Goal: Information Seeking & Learning: Learn about a topic

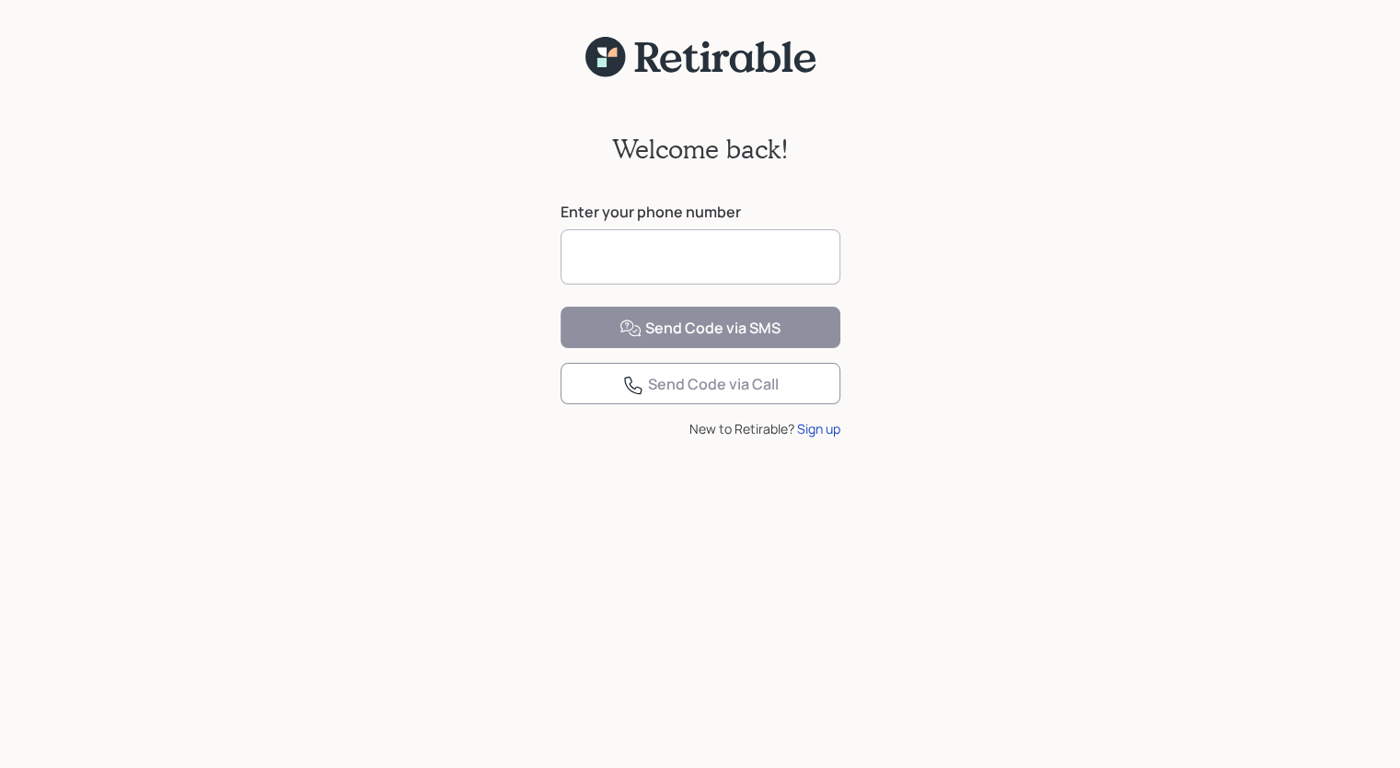
click at [608, 253] on input at bounding box center [701, 256] width 280 height 55
type input "**********"
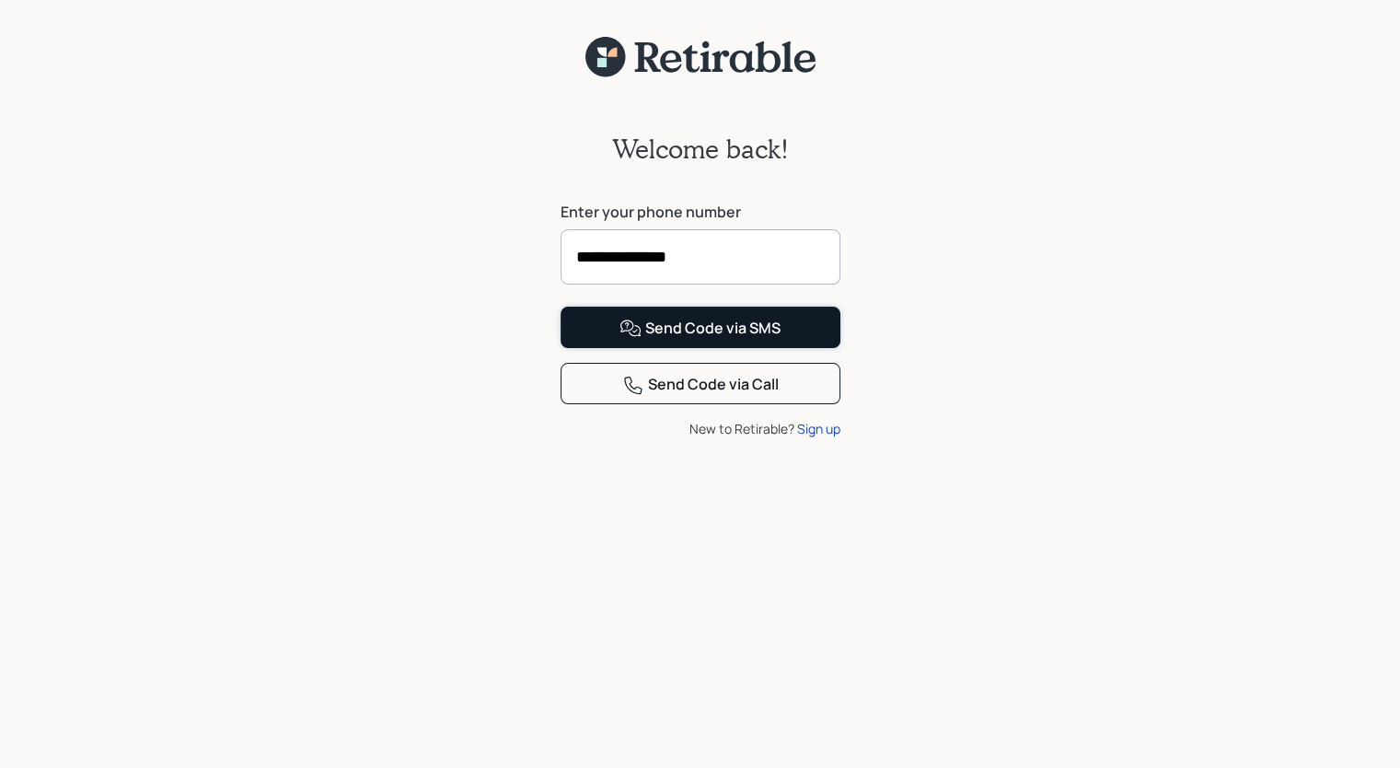
click at [758, 340] on div "Send Code via SMS" at bounding box center [699, 329] width 161 height 22
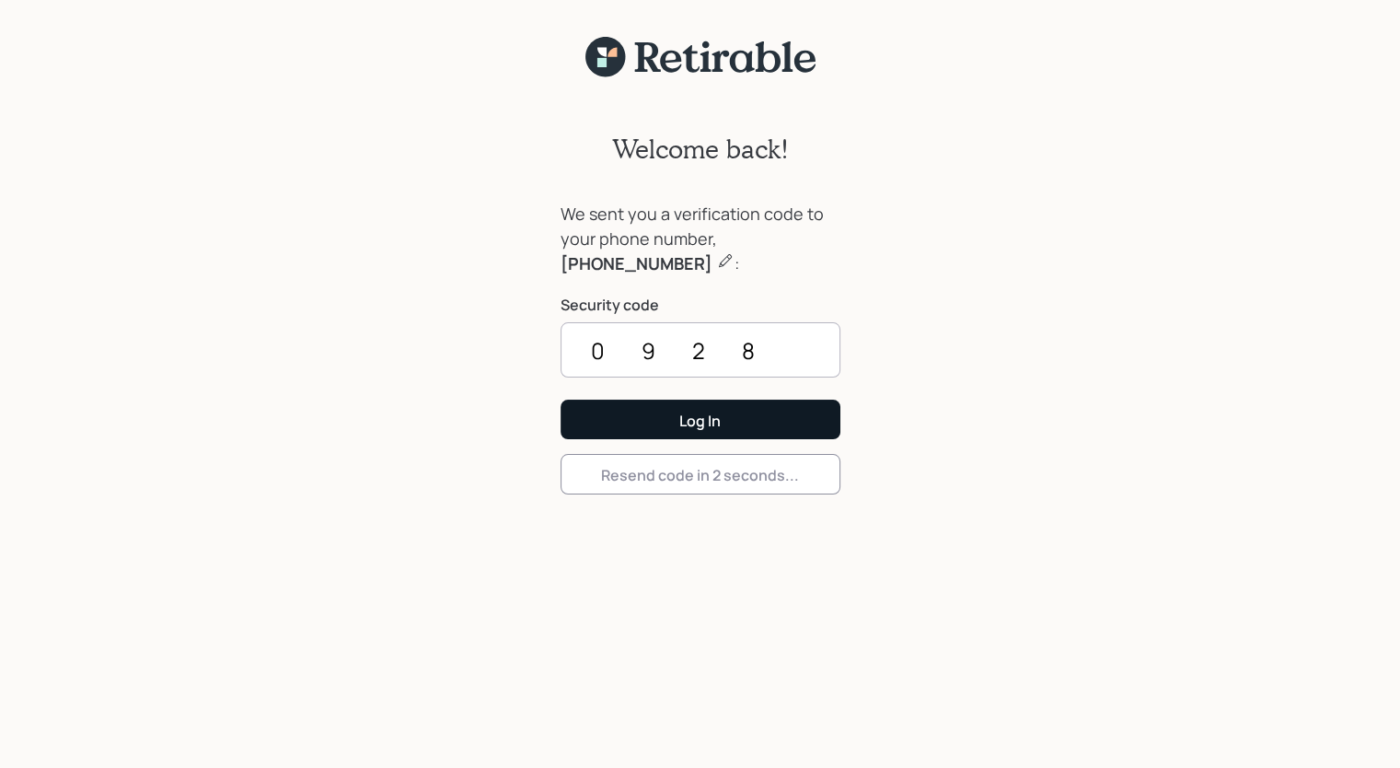
type input "0928"
click at [681, 421] on div "Log In" at bounding box center [699, 421] width 41 height 20
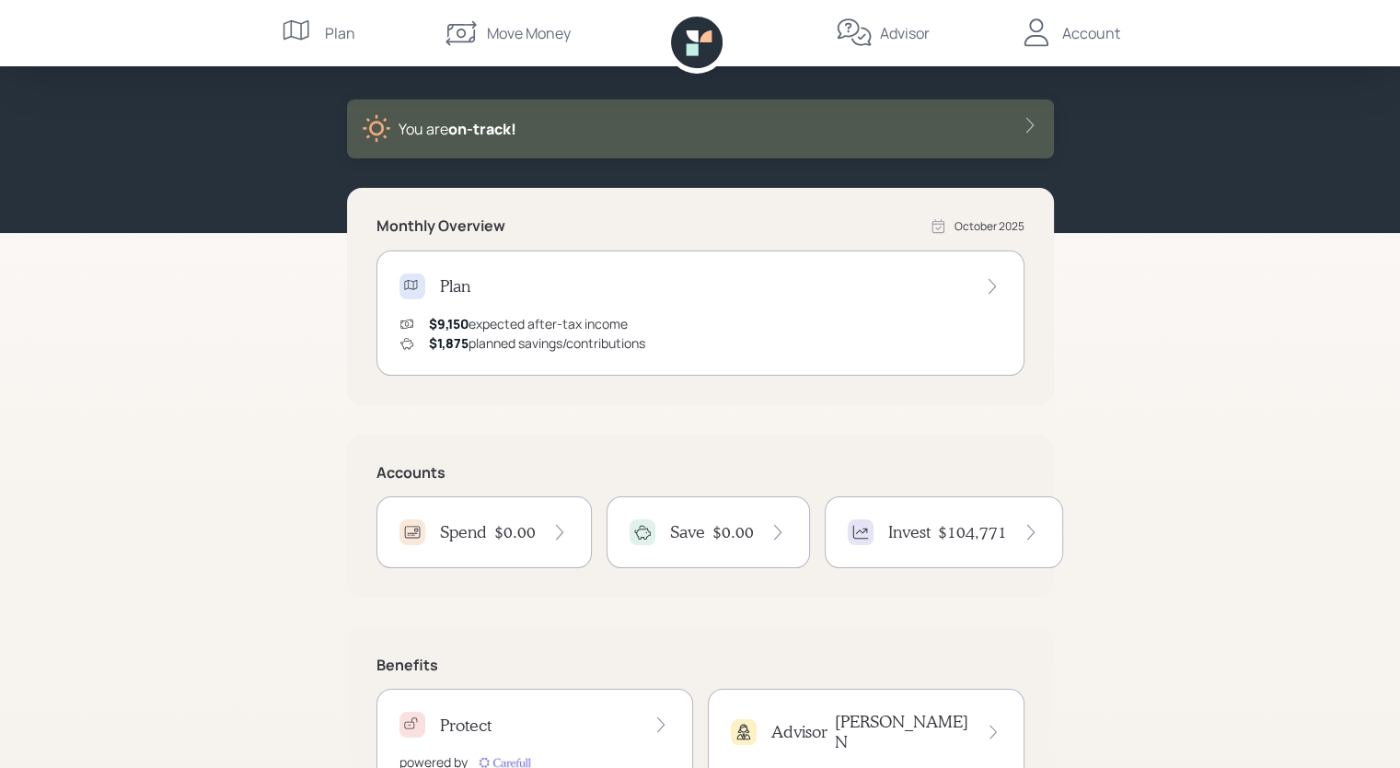
scroll to position [158, 0]
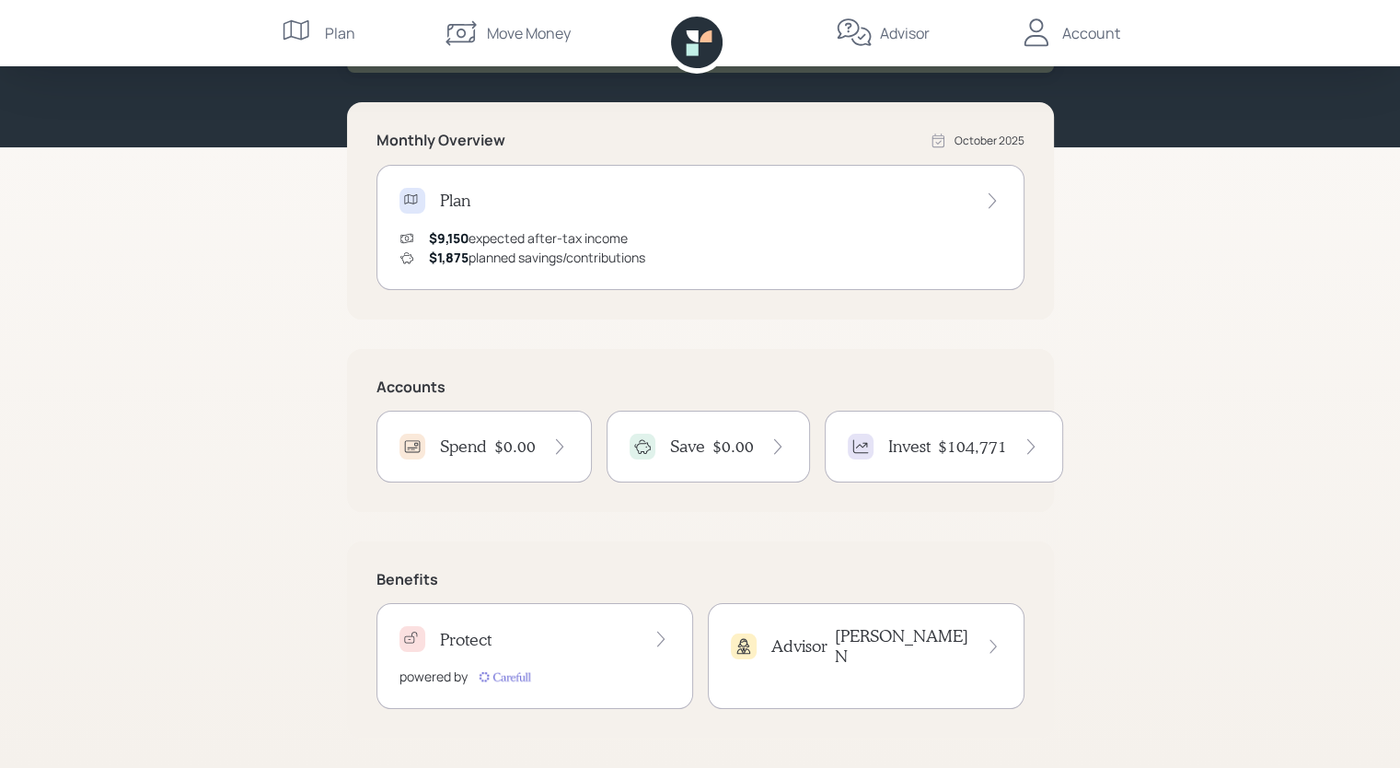
click at [955, 635] on h4 "[PERSON_NAME] N" at bounding box center [902, 646] width 135 height 40
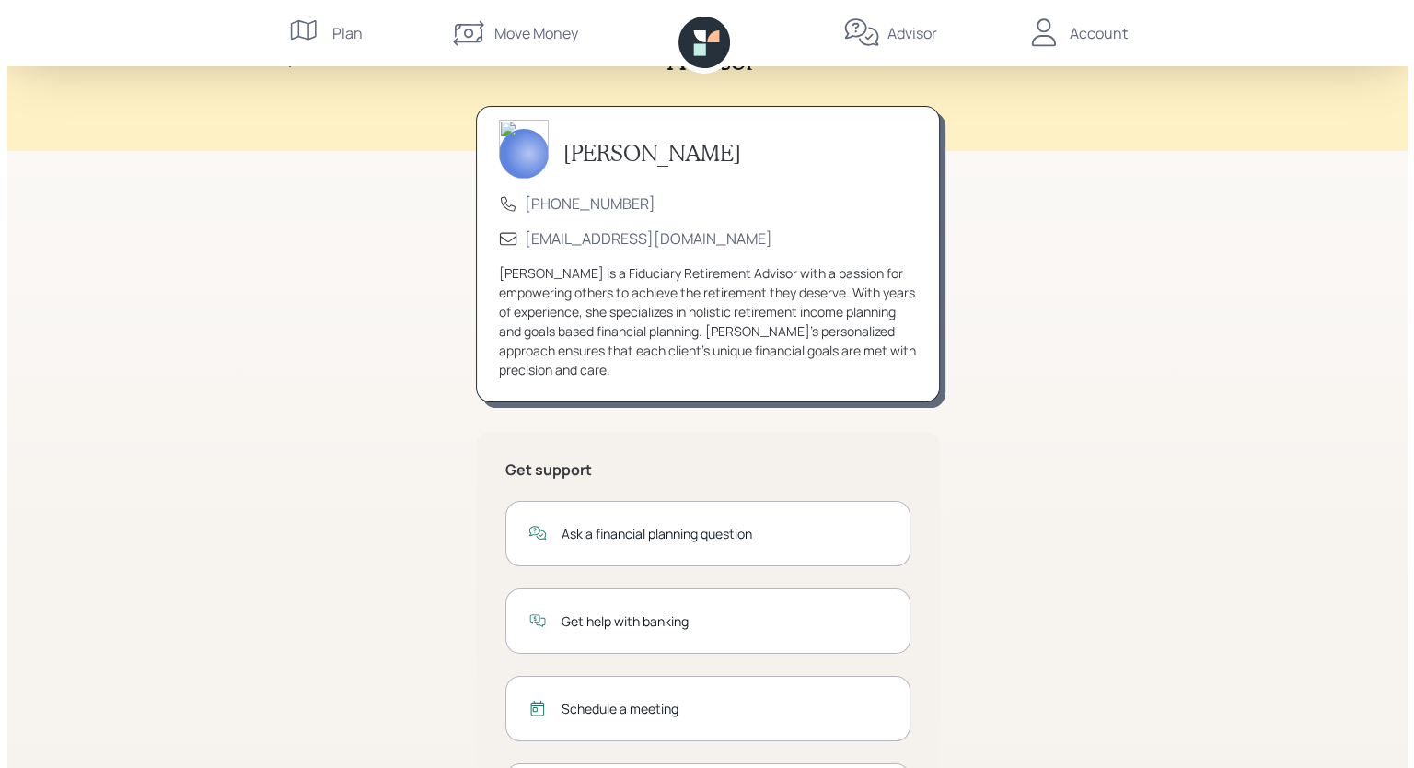
scroll to position [168, 0]
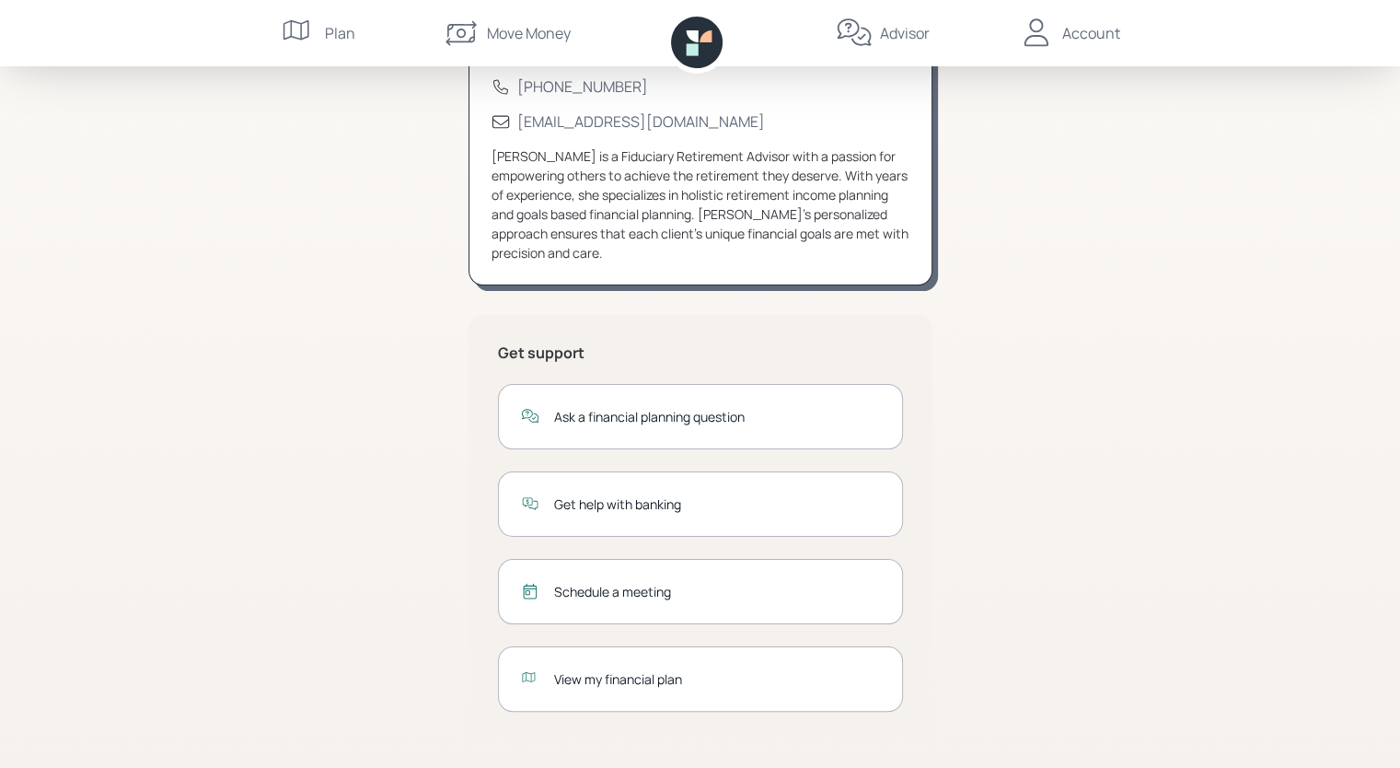
click at [642, 587] on div "Schedule a meeting" at bounding box center [717, 591] width 326 height 19
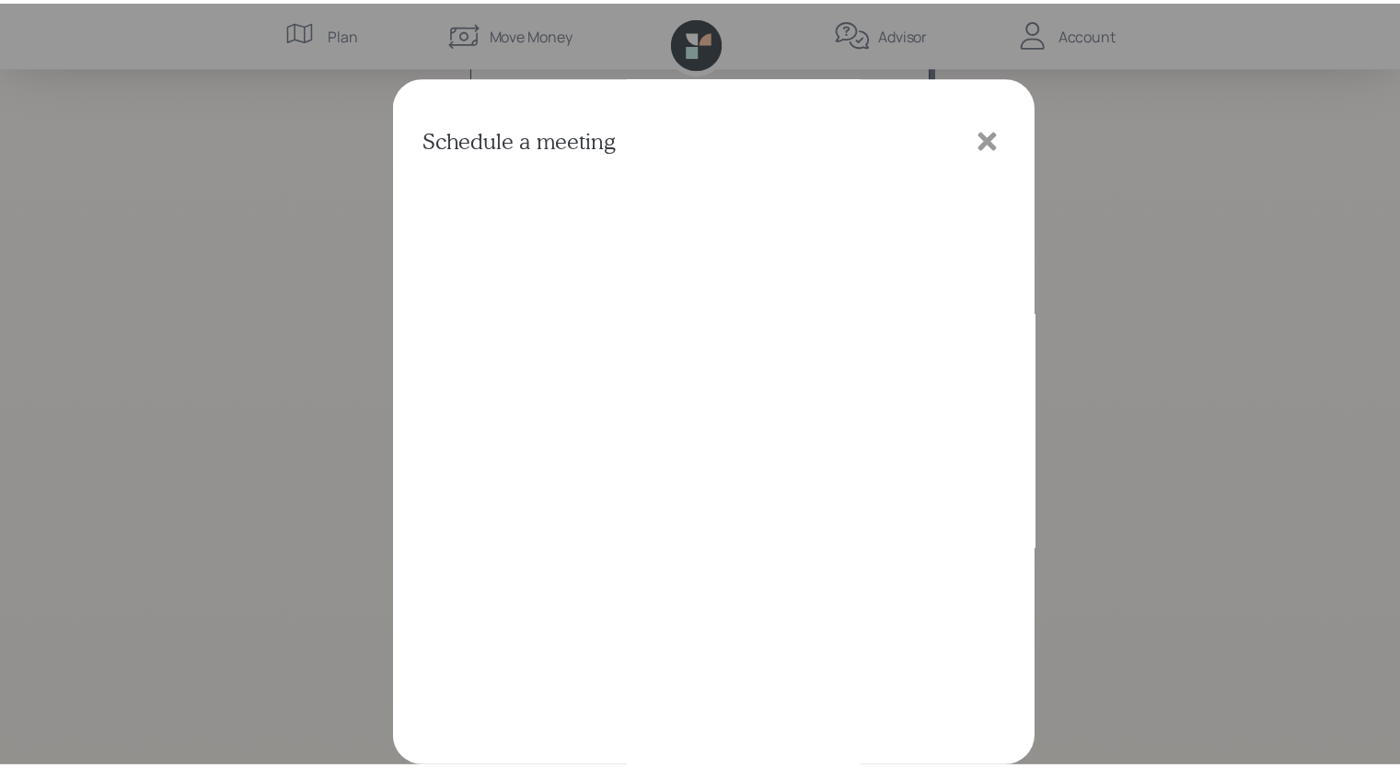
scroll to position [4, 0]
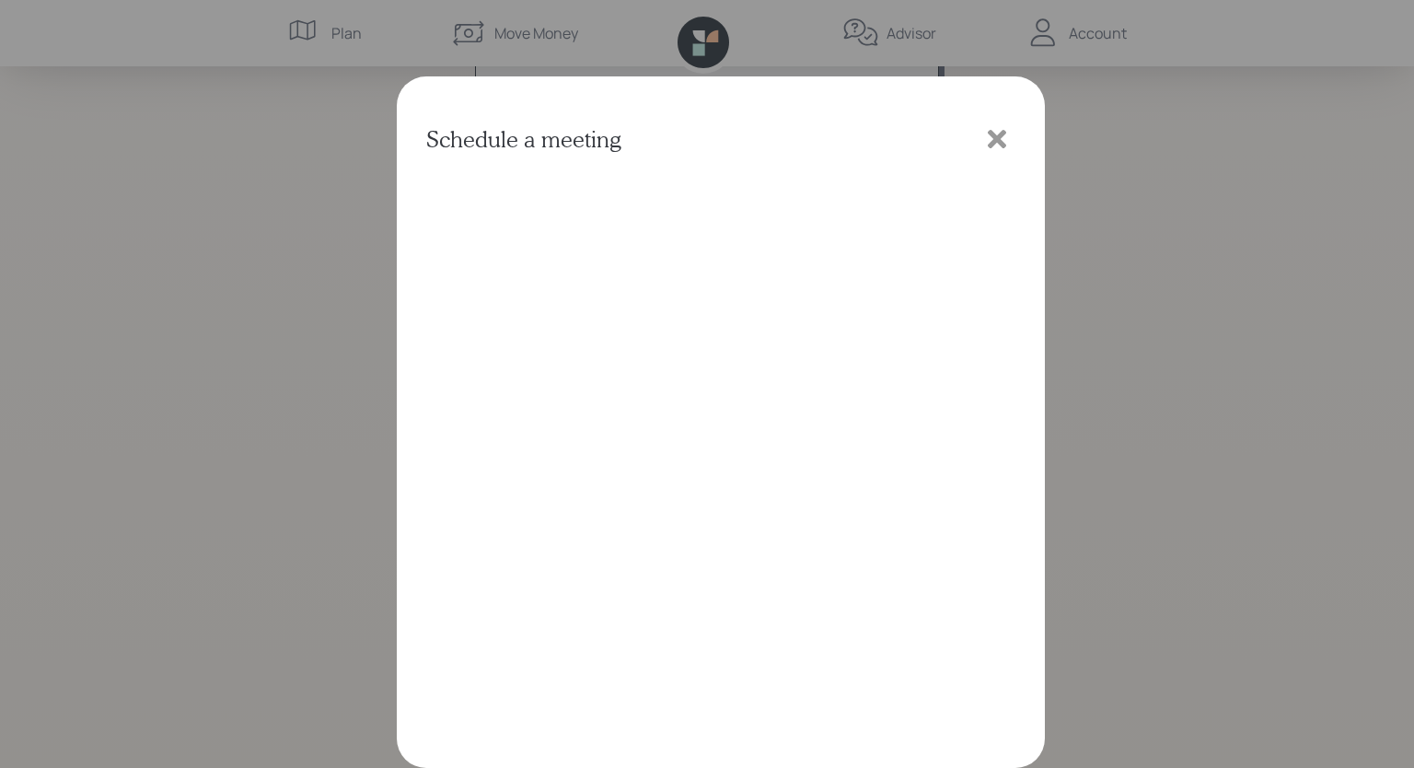
click at [998, 133] on icon at bounding box center [997, 139] width 28 height 28
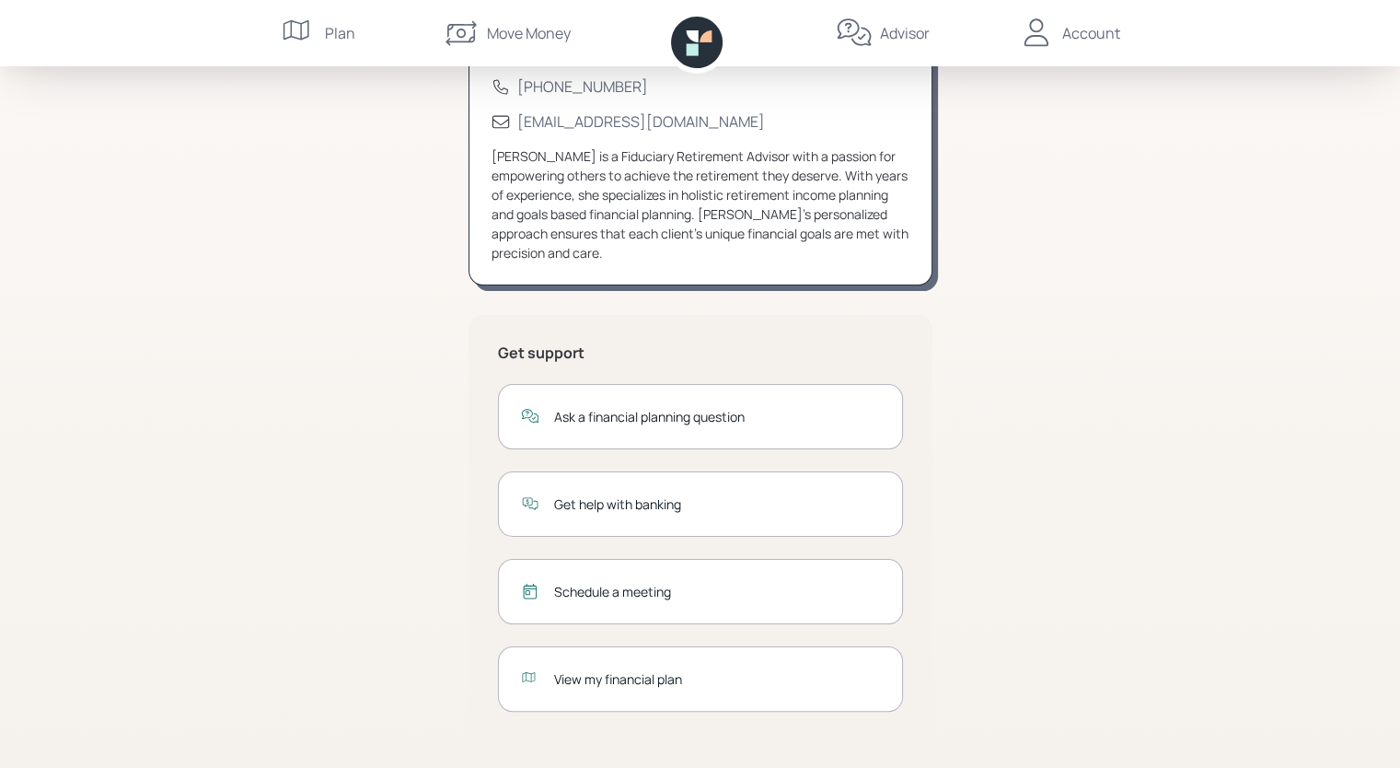
click at [651, 677] on div "View my financial plan" at bounding box center [717, 678] width 326 height 19
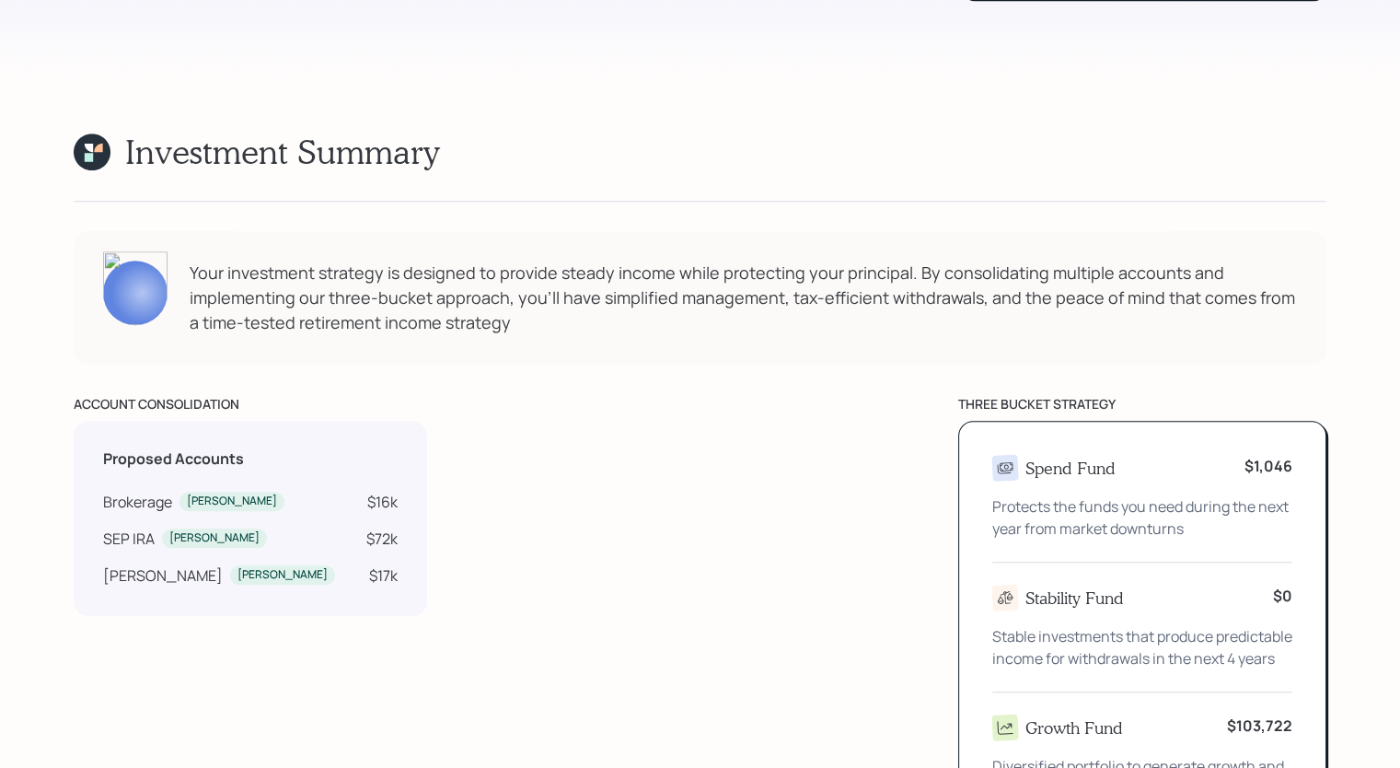
scroll to position [1565, 0]
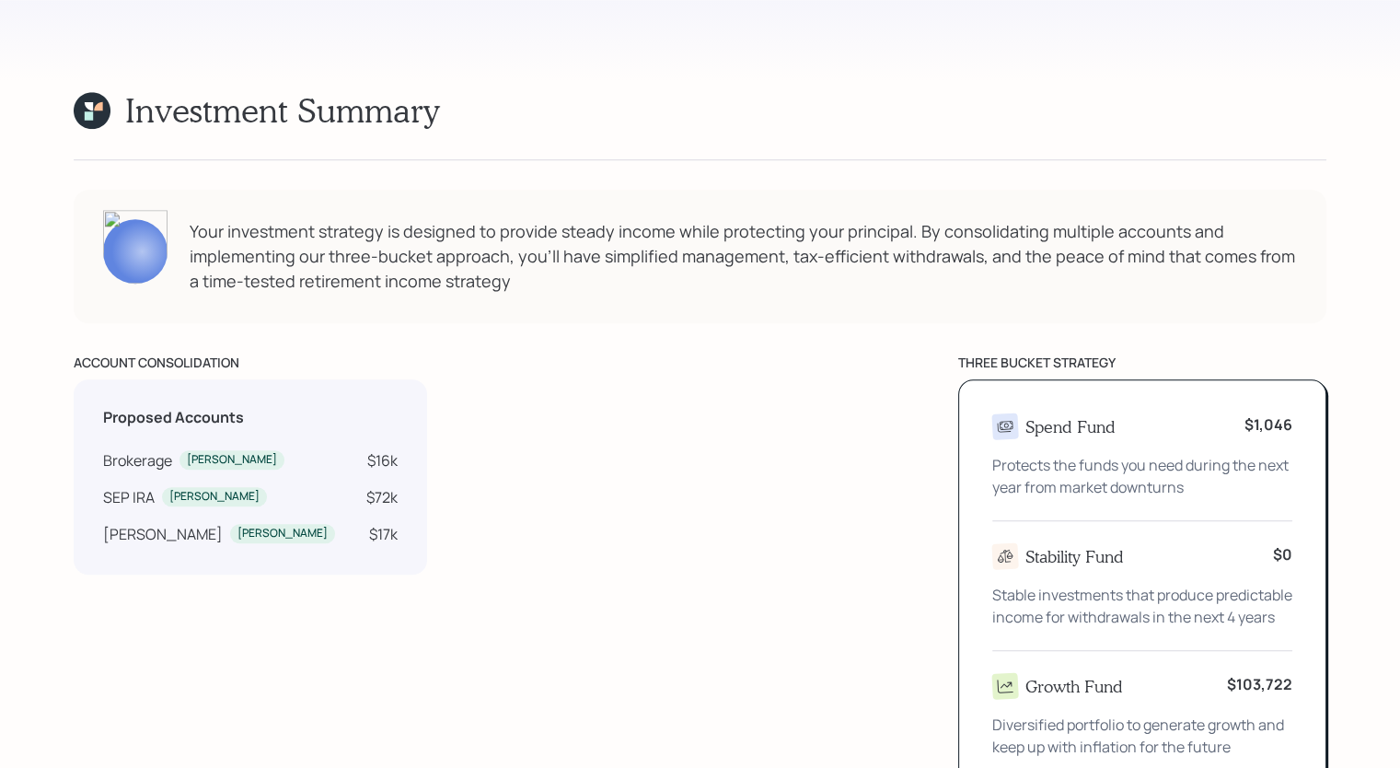
click at [192, 461] on div "[PERSON_NAME]" at bounding box center [232, 460] width 90 height 16
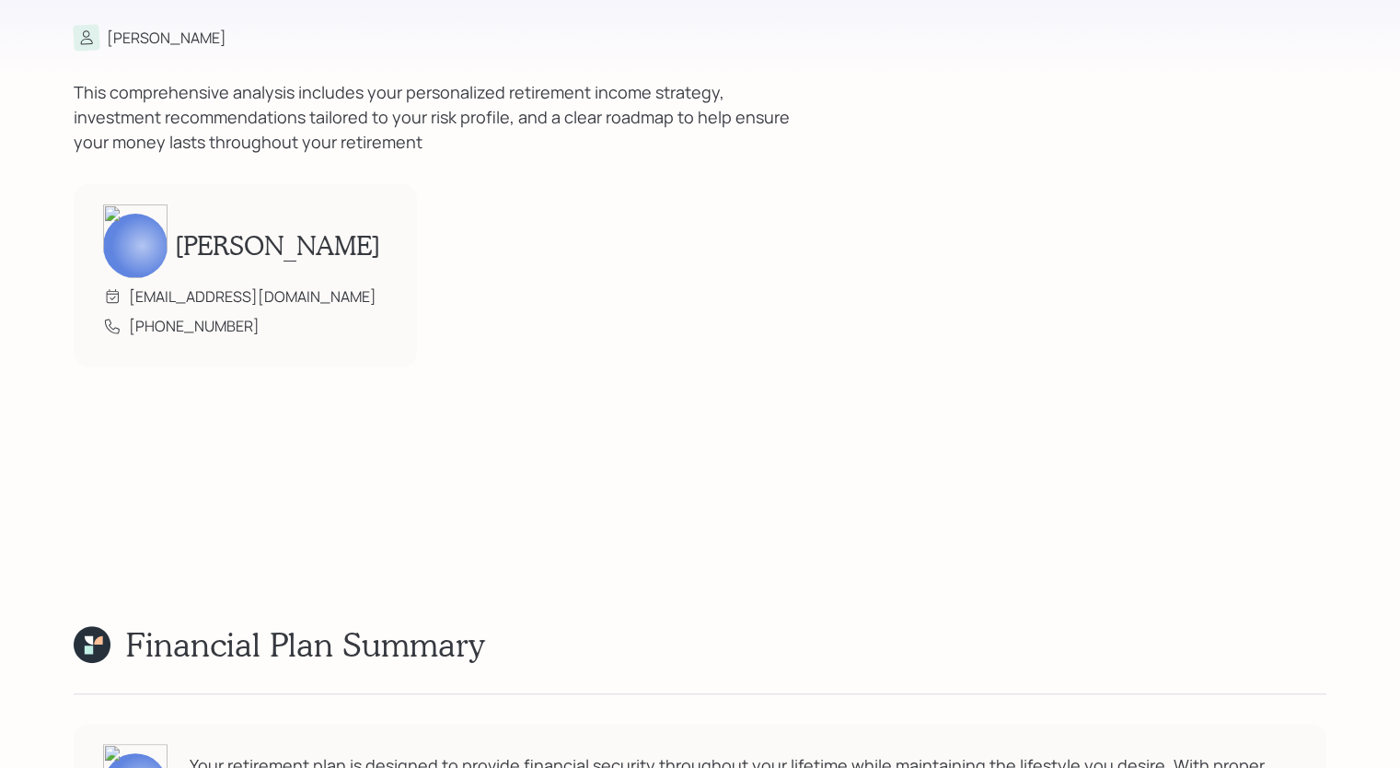
scroll to position [0, 0]
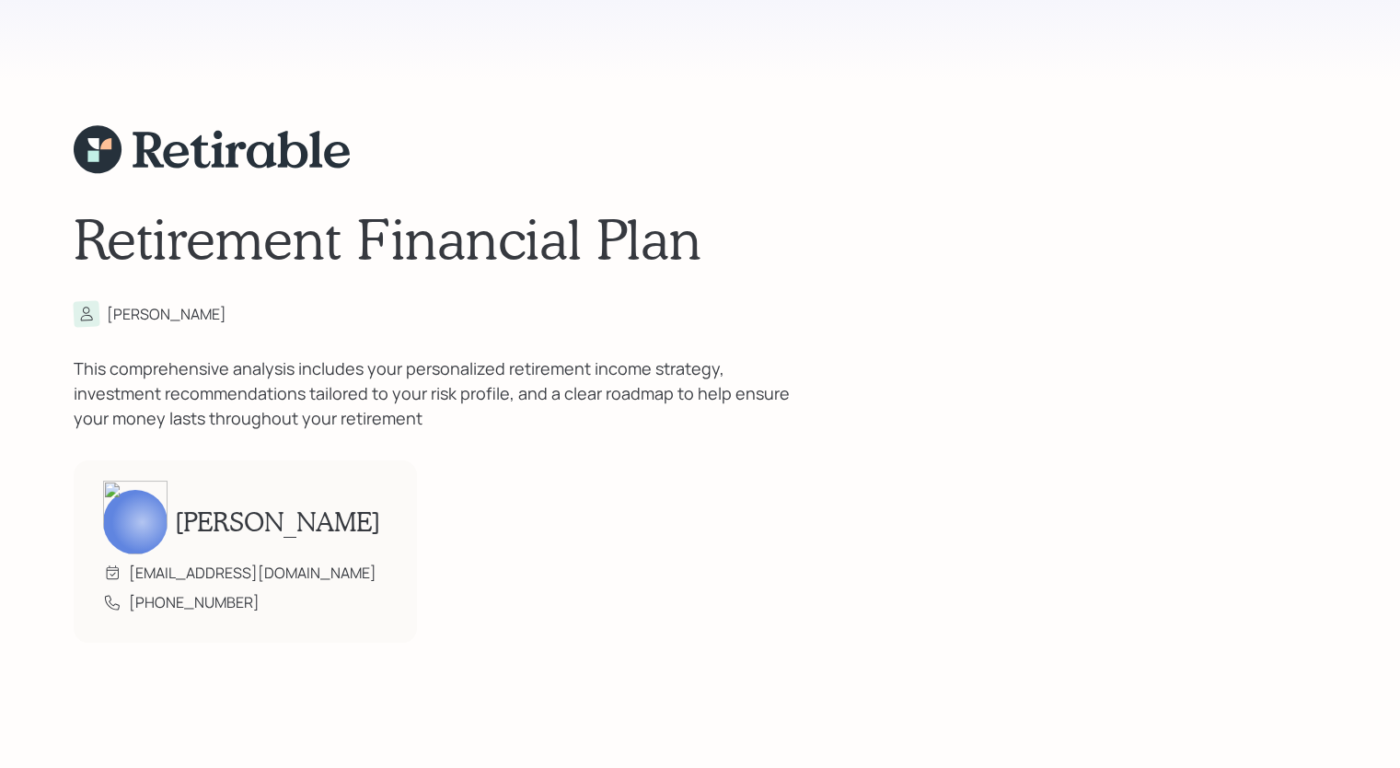
click at [943, 226] on h1 "Retirement Financial Plan" at bounding box center [700, 238] width 1253 height 66
click at [317, 144] on icon at bounding box center [315, 150] width 13 height 37
click at [865, 114] on div "Retirement Financial Plan [PERSON_NAME] This comprehensive analysis includes yo…" at bounding box center [700, 384] width 1253 height 768
click at [90, 310] on icon at bounding box center [85, 313] width 19 height 19
click at [110, 314] on div "[PERSON_NAME]" at bounding box center [167, 314] width 120 height 22
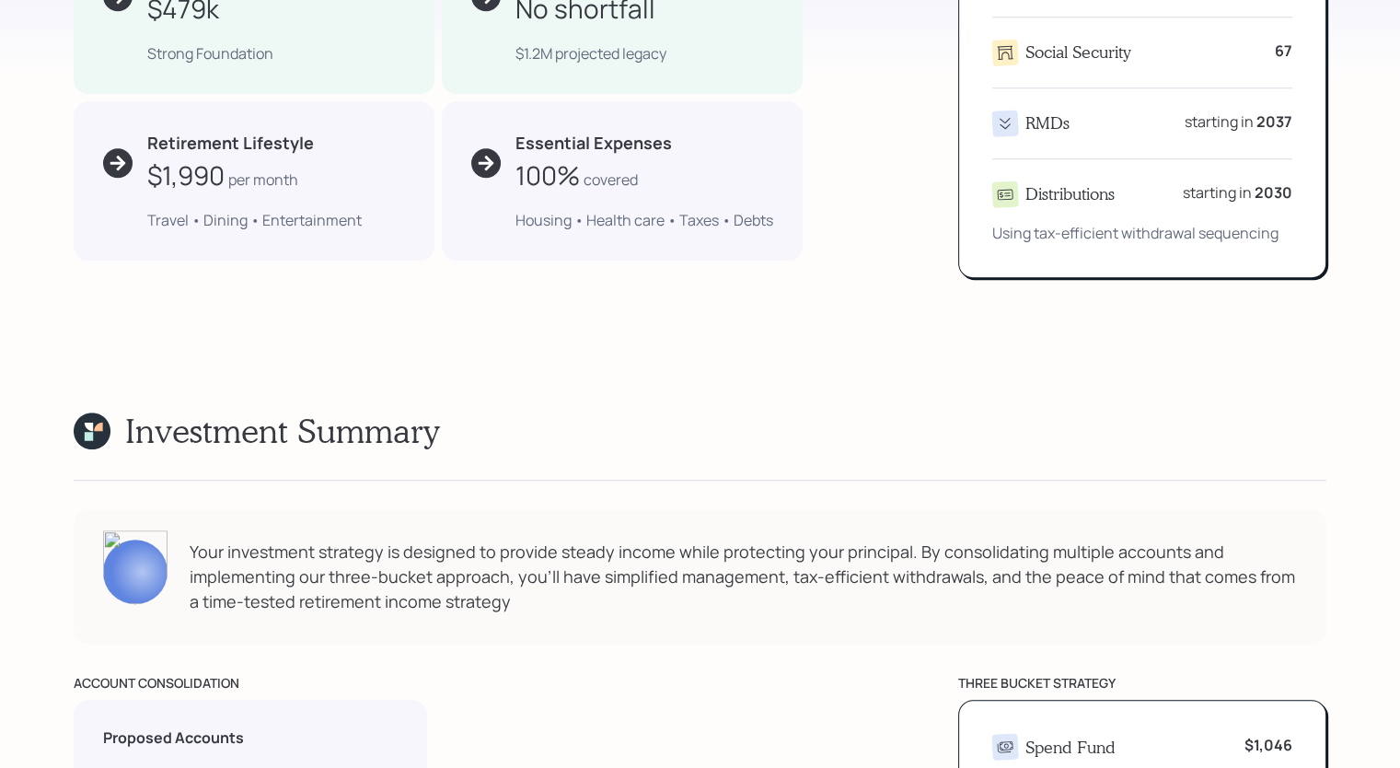
scroll to position [1289, 0]
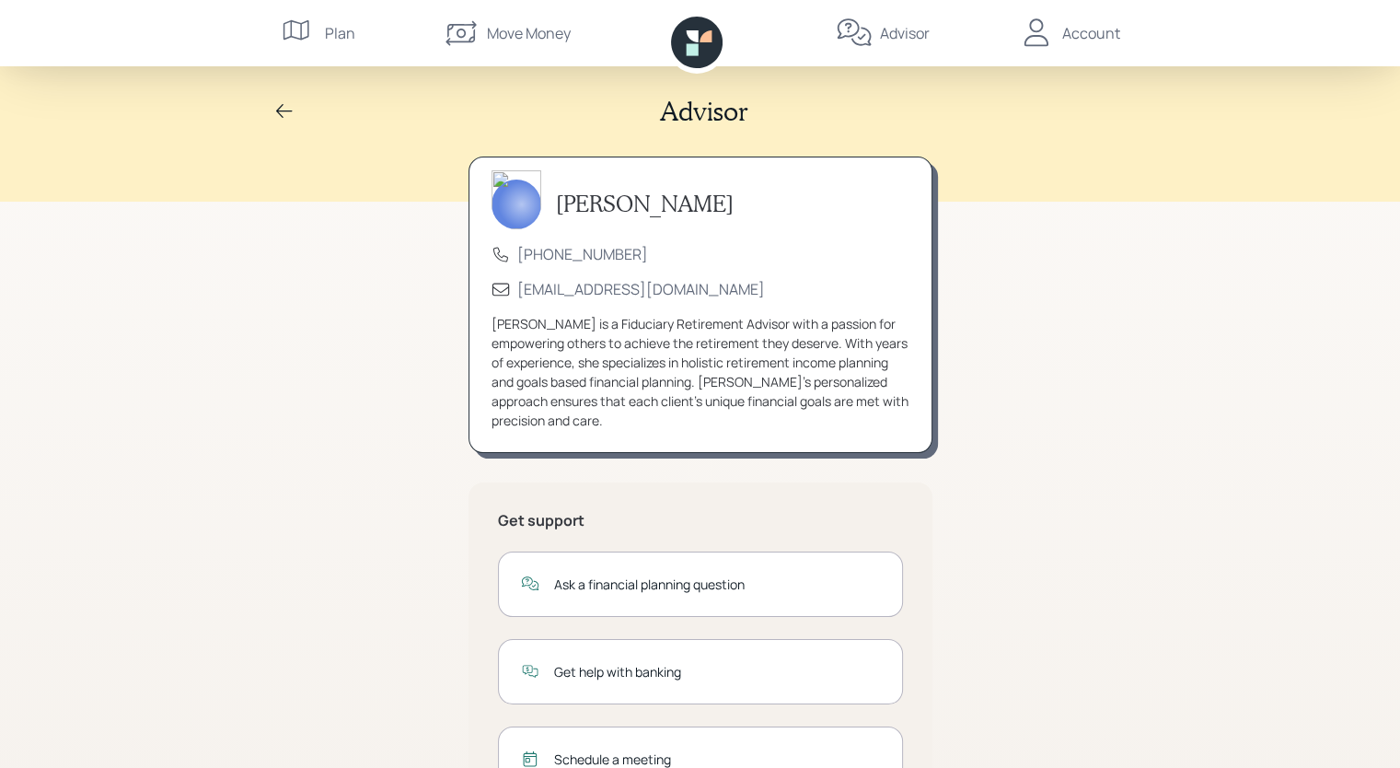
click at [1082, 29] on div "Account" at bounding box center [1091, 33] width 58 height 22
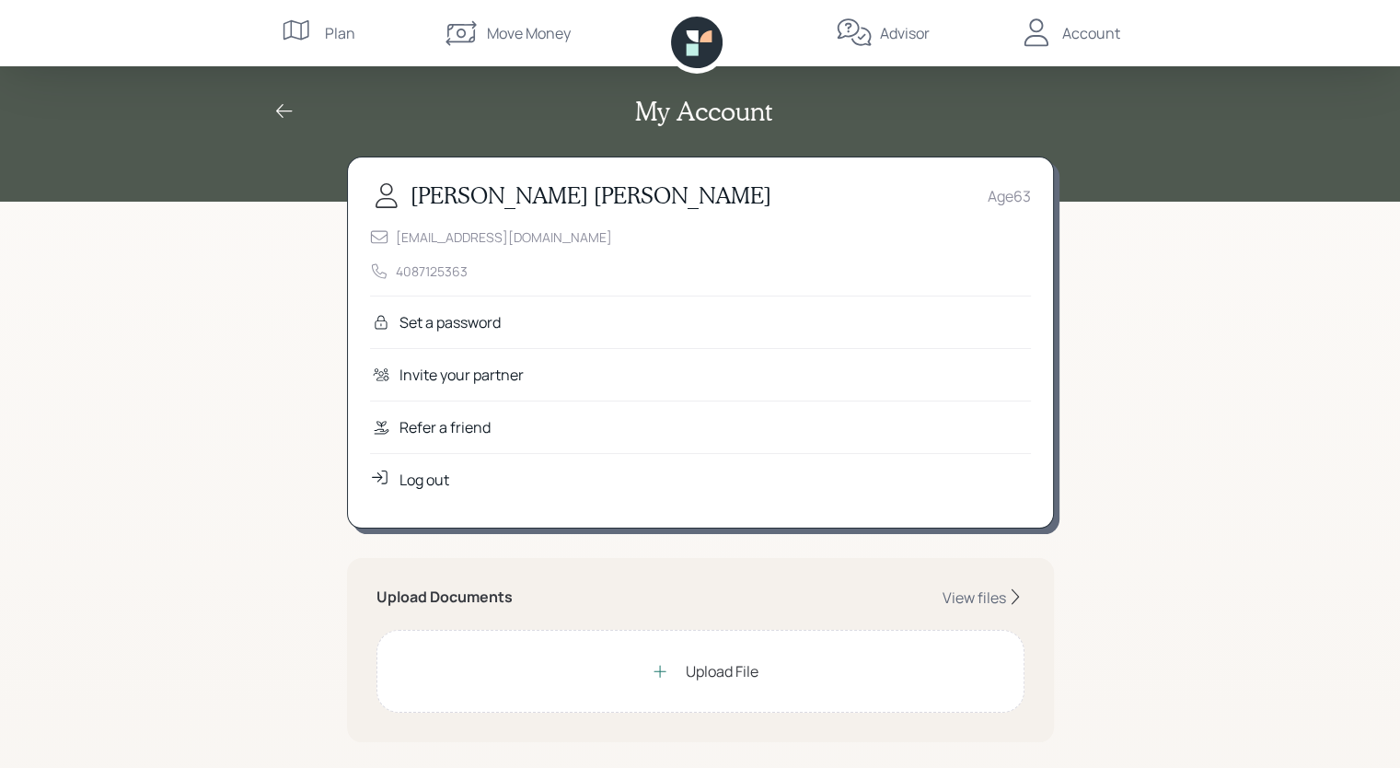
click at [427, 480] on div "Log out" at bounding box center [424, 480] width 50 height 22
